Goal: Check status: Check status

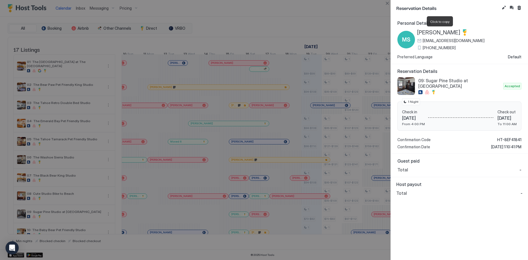
drag, startPoint x: 452, startPoint y: 34, endPoint x: 418, endPoint y: 33, distance: 34.1
click at [418, 33] on div "[PERSON_NAME]" at bounding box center [450, 32] width 67 height 7
click at [418, 32] on span "[PERSON_NAME]" at bounding box center [438, 32] width 43 height 7
click at [448, 19] on div "Personal Details [PERSON_NAME] [EMAIL_ADDRESS][DOMAIN_NAME] [PHONE_NUMBER] Pref…" at bounding box center [459, 40] width 137 height 48
drag, startPoint x: 461, startPoint y: 34, endPoint x: 418, endPoint y: 34, distance: 42.3
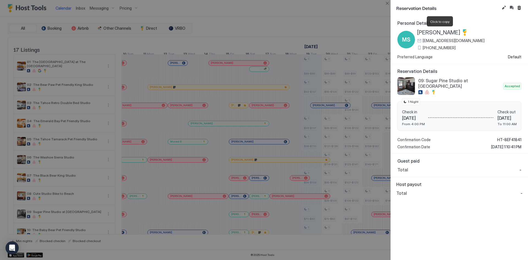
click at [418, 34] on span "[PERSON_NAME]" at bounding box center [438, 32] width 43 height 7
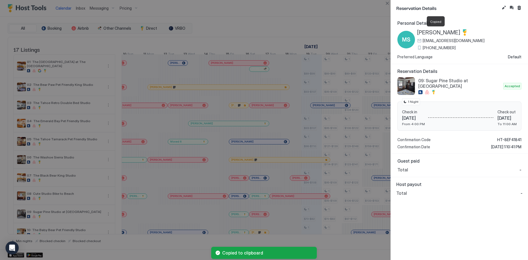
copy span "[PERSON_NAME]"
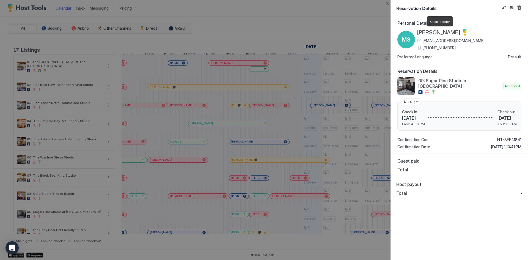
click at [268, 13] on div at bounding box center [264, 130] width 528 height 260
click at [467, 41] on span "[EMAIL_ADDRESS][DOMAIN_NAME]" at bounding box center [454, 40] width 62 height 5
click at [496, 138] on div "Reservation Details 09: Sugar Pine Studio at The Washoe Accepted Check in [DATE…" at bounding box center [459, 109] width 137 height 90
copy span "HT-8EF41841"
click at [475, 150] on div "Reservation Details 09: Sugar Pine Studio at The Washoe Accepted Check in [DATE…" at bounding box center [459, 109] width 137 height 90
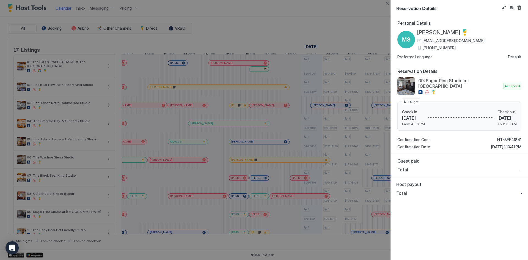
click at [503, 9] on button "Edit reservation" at bounding box center [503, 7] width 7 height 7
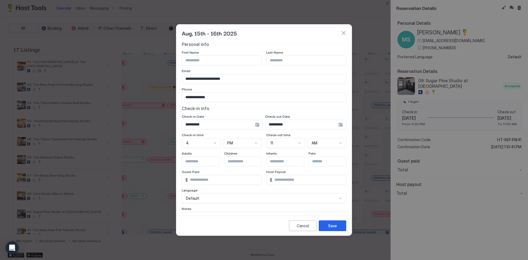
click at [343, 34] on button "button" at bounding box center [343, 32] width 5 height 5
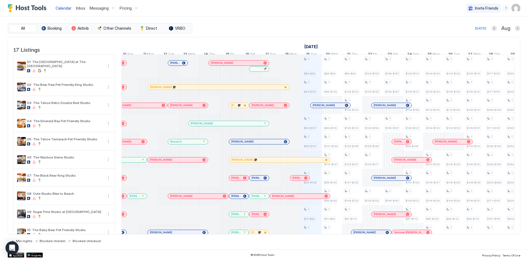
click at [239, 216] on div at bounding box center [239, 214] width 4 height 4
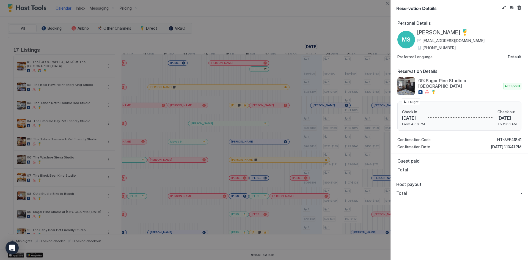
click at [234, 211] on div at bounding box center [264, 130] width 528 height 260
click at [235, 218] on div at bounding box center [264, 130] width 528 height 260
drag, startPoint x: 397, startPoint y: 22, endPoint x: 440, endPoint y: 23, distance: 42.9
click at [440, 23] on span "Personal Details" at bounding box center [459, 22] width 124 height 5
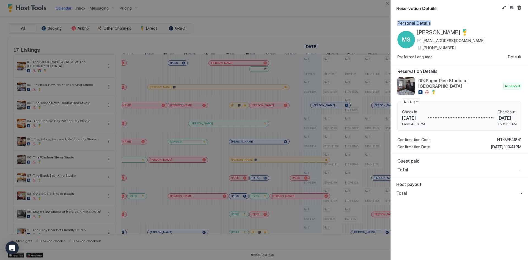
drag, startPoint x: 439, startPoint y: 22, endPoint x: 397, endPoint y: 24, distance: 42.4
click at [397, 24] on div "Personal Details [PERSON_NAME] [EMAIL_ADDRESS][DOMAIN_NAME] [PHONE_NUMBER] Pref…" at bounding box center [459, 40] width 137 height 48
click at [386, 2] on button "Close" at bounding box center [387, 3] width 7 height 7
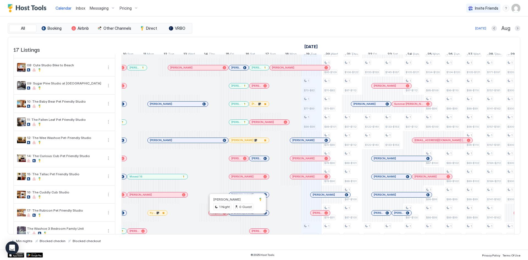
scroll to position [142, 0]
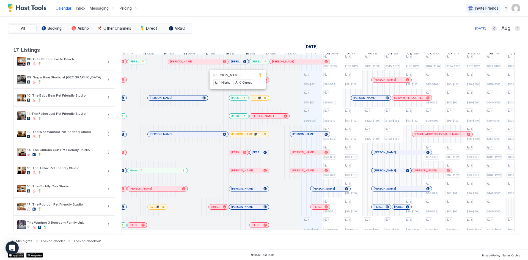
click at [237, 96] on div at bounding box center [236, 98] width 4 height 4
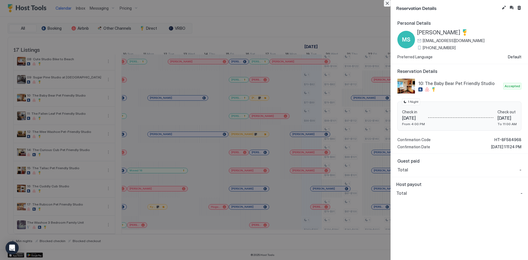
click at [388, 3] on button "Close" at bounding box center [387, 3] width 7 height 7
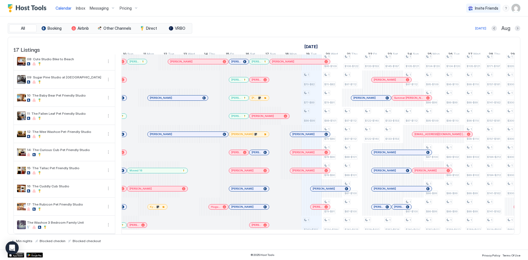
click at [235, 114] on div "[PERSON_NAME]" at bounding box center [239, 116] width 20 height 5
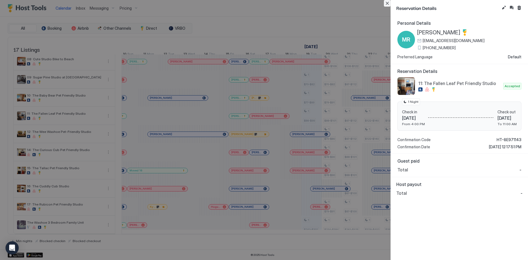
click at [388, 5] on button "Close" at bounding box center [387, 3] width 7 height 7
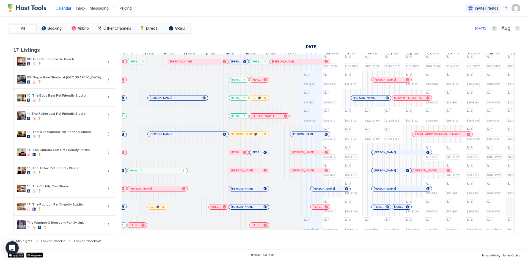
scroll to position [14, 0]
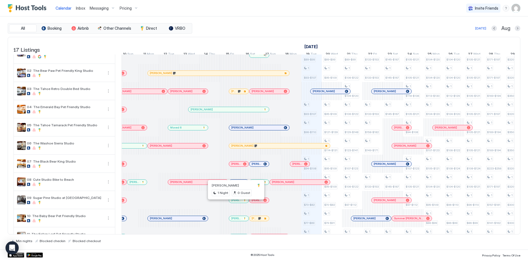
click at [235, 202] on div at bounding box center [235, 200] width 4 height 4
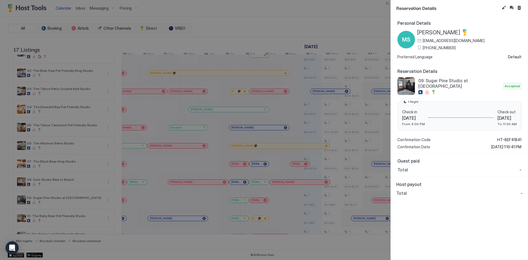
drag, startPoint x: 522, startPoint y: 148, endPoint x: 398, endPoint y: 138, distance: 124.7
click at [398, 138] on div "Reservation Details 09: Sugar Pine Studio at The Washoe Accepted Check in [DATE…" at bounding box center [459, 109] width 137 height 90
click at [398, 138] on span "Confirmation Code" at bounding box center [413, 139] width 33 height 5
drag, startPoint x: 430, startPoint y: 21, endPoint x: 397, endPoint y: 23, distance: 33.0
click at [397, 23] on span "Personal Details" at bounding box center [459, 22] width 124 height 5
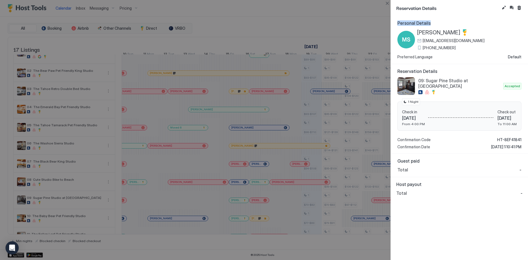
click at [397, 23] on span "Personal Details" at bounding box center [459, 22] width 124 height 5
drag, startPoint x: 398, startPoint y: 23, endPoint x: 430, endPoint y: 22, distance: 32.7
click at [430, 22] on span "Personal Details" at bounding box center [459, 22] width 124 height 5
drag, startPoint x: 430, startPoint y: 22, endPoint x: 390, endPoint y: 20, distance: 40.2
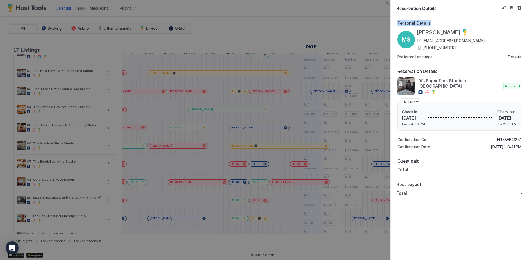
click at [390, 20] on div "Reservation Details Personal Details [PERSON_NAME] [EMAIL_ADDRESS][DOMAIN_NAME]…" at bounding box center [458, 130] width 137 height 260
click at [400, 23] on span "Personal Details" at bounding box center [459, 22] width 124 height 5
drag, startPoint x: 394, startPoint y: 24, endPoint x: 437, endPoint y: 25, distance: 42.9
click at [437, 25] on div "Personal Details [PERSON_NAME] [EMAIL_ADDRESS][DOMAIN_NAME] [PHONE_NUMBER] Pref…" at bounding box center [459, 40] width 137 height 48
click at [437, 25] on span "Personal Details" at bounding box center [459, 22] width 124 height 5
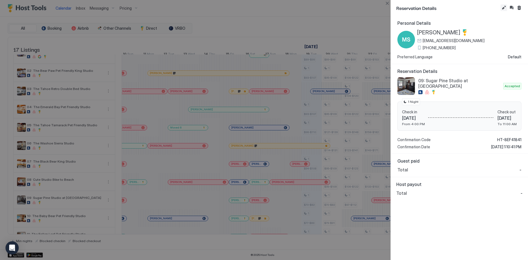
click at [502, 8] on button "Edit reservation" at bounding box center [503, 7] width 7 height 7
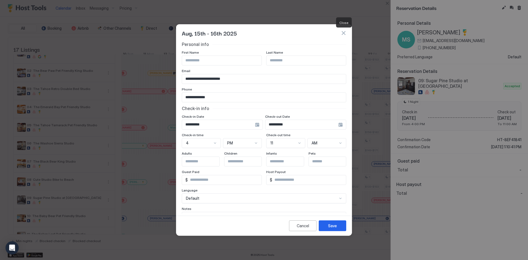
click at [343, 33] on button "button" at bounding box center [343, 32] width 5 height 5
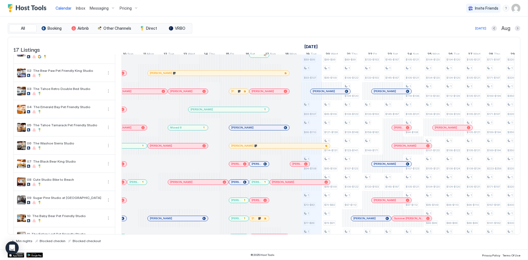
scroll to position [142, 0]
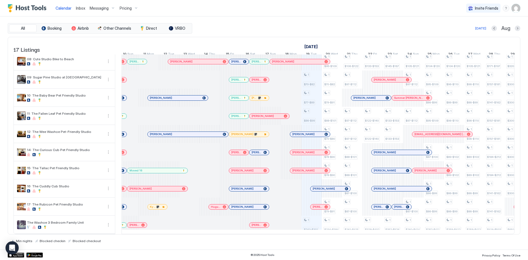
click at [233, 96] on div at bounding box center [233, 98] width 4 height 4
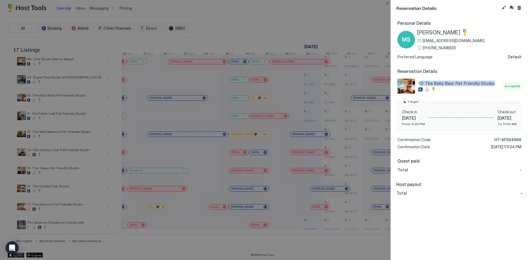
drag, startPoint x: 419, startPoint y: 85, endPoint x: 497, endPoint y: 82, distance: 77.6
click at [497, 82] on span "10: The Baby Bear Pet Friendly Studio" at bounding box center [459, 83] width 83 height 5
click at [492, 84] on span "10: The Baby Bear Pet Friendly Studio" at bounding box center [459, 83] width 83 height 5
drag, startPoint x: 492, startPoint y: 84, endPoint x: 418, endPoint y: 84, distance: 73.7
click at [418, 84] on span "10: The Baby Bear Pet Friendly Studio" at bounding box center [459, 83] width 83 height 5
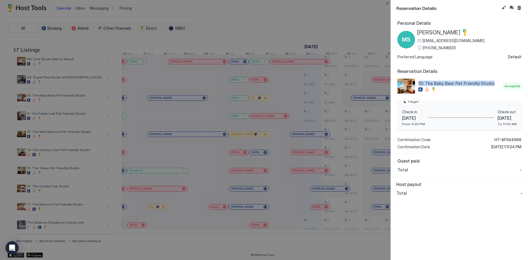
click at [418, 84] on span "10: The Baby Bear Pet Friendly Studio" at bounding box center [459, 83] width 83 height 5
drag, startPoint x: 418, startPoint y: 84, endPoint x: 496, endPoint y: 84, distance: 77.5
click at [496, 84] on span "10: The Baby Bear Pet Friendly Studio" at bounding box center [459, 83] width 83 height 5
click at [493, 83] on span "10: The Baby Bear Pet Friendly Studio" at bounding box center [459, 83] width 83 height 5
drag, startPoint x: 424, startPoint y: 83, endPoint x: 417, endPoint y: 83, distance: 7.1
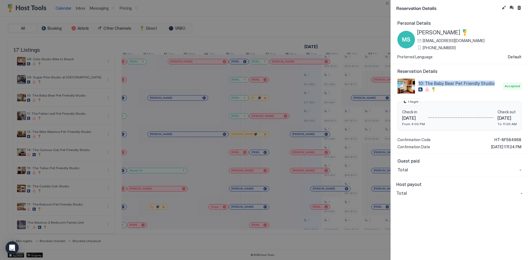
click at [417, 83] on div "10: The Baby Bear Pet Friendly Studio" at bounding box center [449, 86] width 104 height 18
drag, startPoint x: 473, startPoint y: 84, endPoint x: 491, endPoint y: 84, distance: 18.1
click at [491, 84] on div "10: The Baby Bear Pet Friendly Studio" at bounding box center [449, 86] width 104 height 18
click at [491, 84] on span "10: The Baby Bear Pet Friendly Studio" at bounding box center [459, 83] width 83 height 5
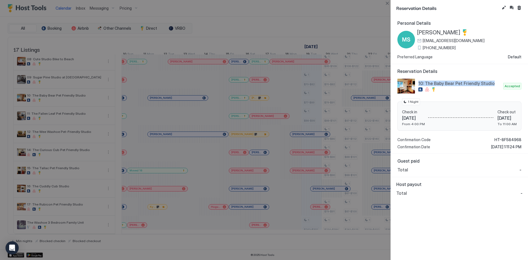
drag, startPoint x: 491, startPoint y: 84, endPoint x: 417, endPoint y: 83, distance: 74.0
click at [417, 83] on div "10: The Baby Bear Pet Friendly Studio" at bounding box center [449, 86] width 104 height 18
drag, startPoint x: 417, startPoint y: 83, endPoint x: 491, endPoint y: 83, distance: 74.2
click at [491, 83] on div "10: The Baby Bear Pet Friendly Studio" at bounding box center [449, 86] width 104 height 18
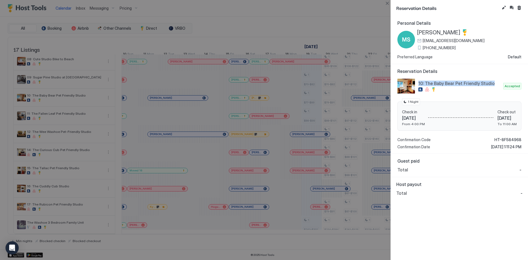
click at [491, 83] on span "10: The Baby Bear Pet Friendly Studio" at bounding box center [459, 83] width 83 height 5
drag, startPoint x: 490, startPoint y: 82, endPoint x: 418, endPoint y: 83, distance: 72.6
click at [418, 83] on div "10: The Baby Bear Pet Friendly Studio" at bounding box center [449, 86] width 104 height 18
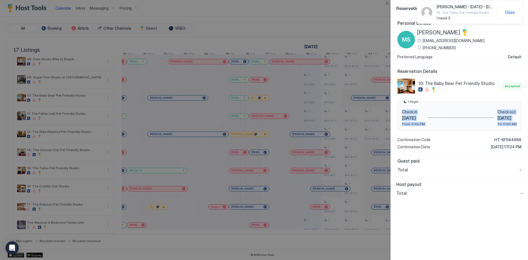
drag, startPoint x: 504, startPoint y: 123, endPoint x: 402, endPoint y: 111, distance: 103.0
click at [402, 111] on div "Check in [DATE] From 4:00 PM Check out [DATE] To 11:00 AM 1 Night" at bounding box center [459, 115] width 124 height 29
click at [443, 143] on div "Confirmation Code HT-8F584968 Confirmation Date [DATE] 1:11:24 PM" at bounding box center [459, 143] width 124 height 12
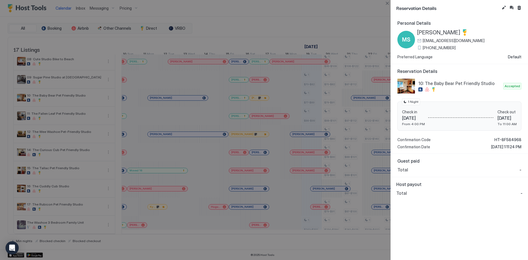
drag, startPoint x: 522, startPoint y: 147, endPoint x: 394, endPoint y: 142, distance: 128.5
click at [394, 142] on div "Reservation Details 10: The Baby Bear Pet Friendly Studio Accepted Check in [DA…" at bounding box center [459, 109] width 137 height 90
drag, startPoint x: 395, startPoint y: 8, endPoint x: 431, endPoint y: 25, distance: 39.8
click at [431, 25] on div "Reservation Details Personal Details [PERSON_NAME] [EMAIL_ADDRESS][DOMAIN_NAME]…" at bounding box center [459, 130] width 137 height 260
click at [504, 9] on button "Edit reservation" at bounding box center [503, 7] width 7 height 7
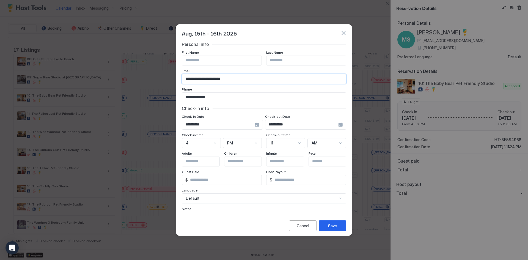
drag, startPoint x: 240, startPoint y: 79, endPoint x: 183, endPoint y: 77, distance: 57.2
click at [183, 77] on input "**********" at bounding box center [264, 78] width 164 height 9
click at [344, 32] on button "button" at bounding box center [343, 32] width 5 height 5
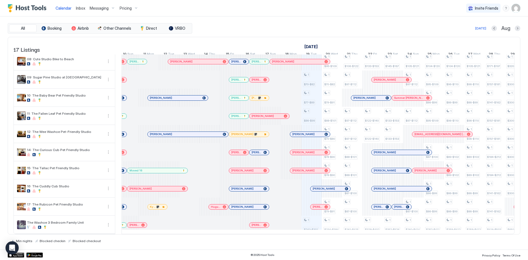
click at [236, 78] on div at bounding box center [235, 80] width 4 height 4
click at [236, 96] on span "[PERSON_NAME]" at bounding box center [236, 98] width 10 height 4
click at [232, 96] on span "[PERSON_NAME]" at bounding box center [236, 98] width 10 height 4
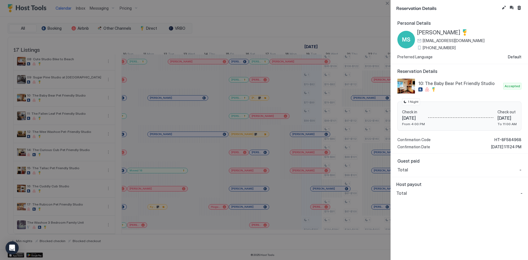
drag, startPoint x: 460, startPoint y: 32, endPoint x: 415, endPoint y: 32, distance: 45.9
click at [415, 32] on div "[PERSON_NAME] [EMAIL_ADDRESS][DOMAIN_NAME] [PHONE_NUMBER]" at bounding box center [440, 39] width 87 height 21
copy div "[PERSON_NAME]"
